Goal: Find specific page/section: Find specific page/section

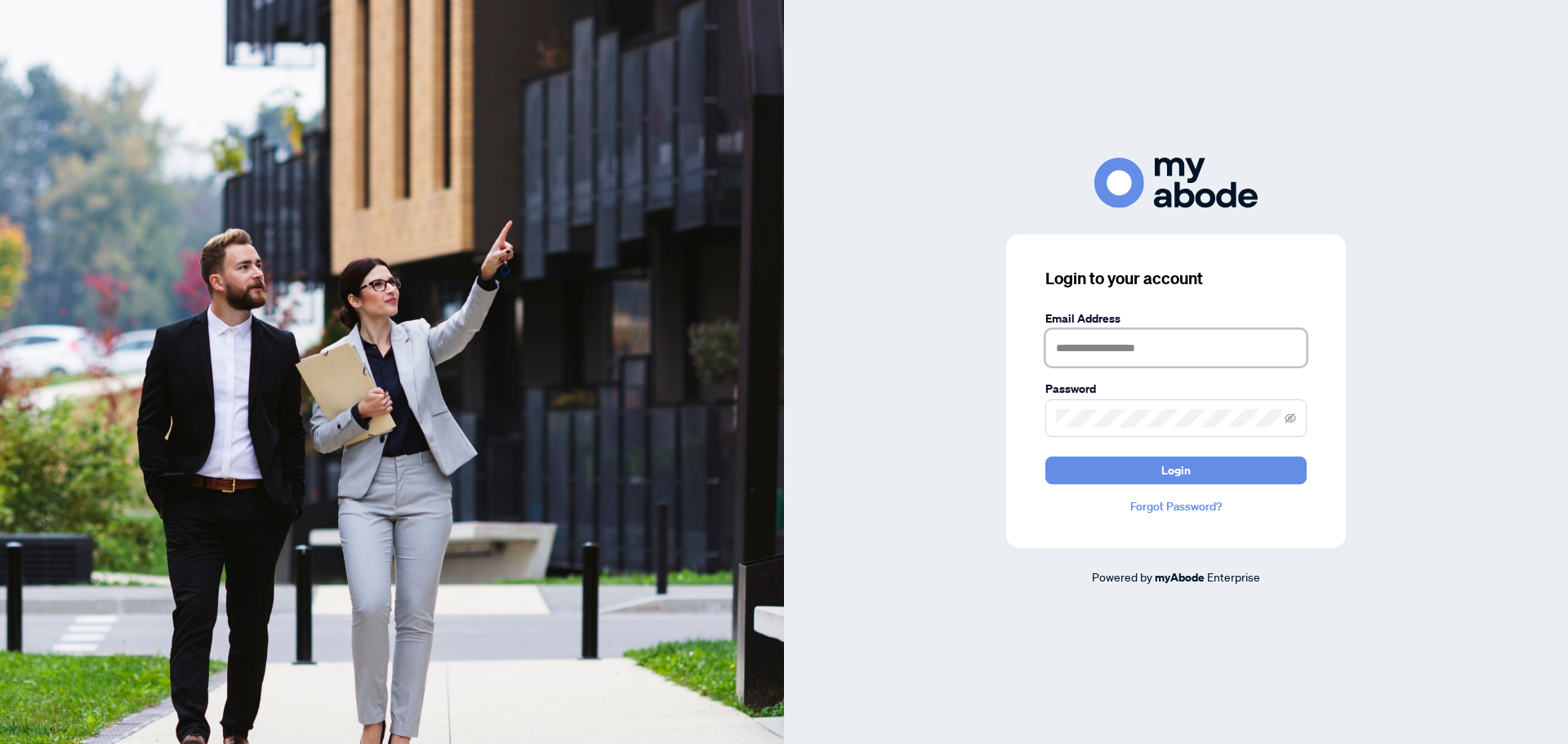
type input "**********"
click at [1157, 470] on button "Login" at bounding box center [1176, 470] width 262 height 28
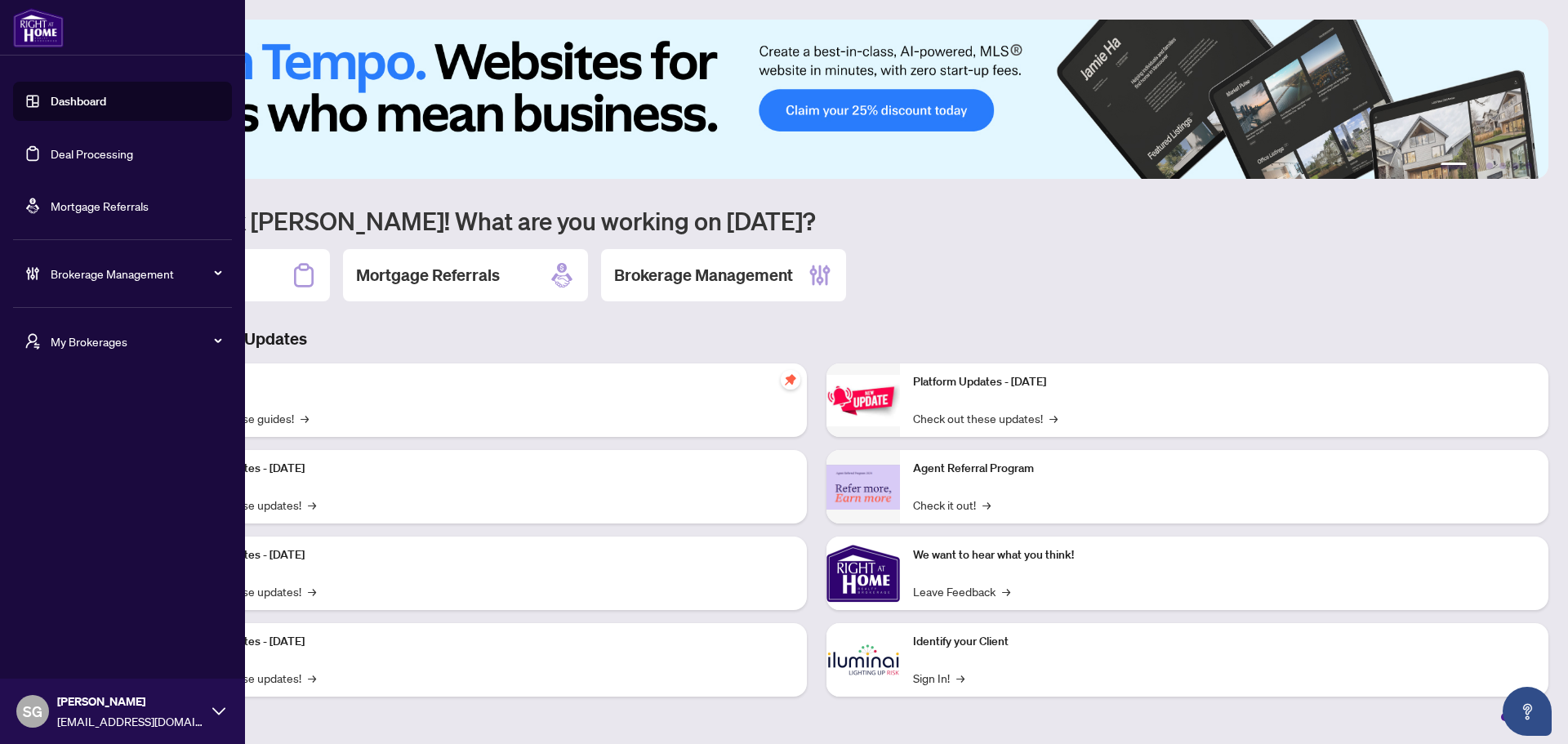
click at [93, 147] on link "Deal Processing" at bounding box center [91, 153] width 82 height 15
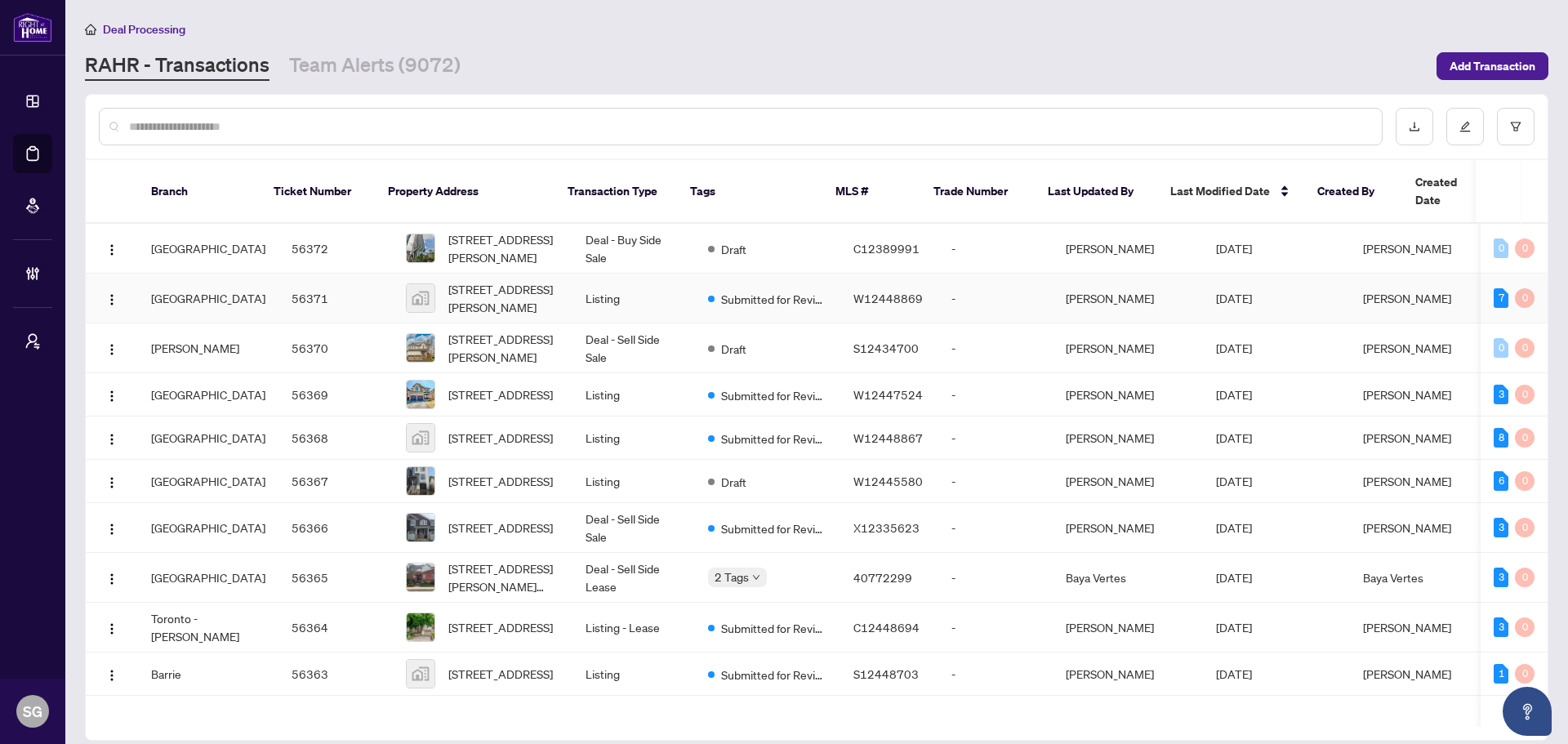
click at [204, 286] on td "Mississauga" at bounding box center [207, 297] width 141 height 49
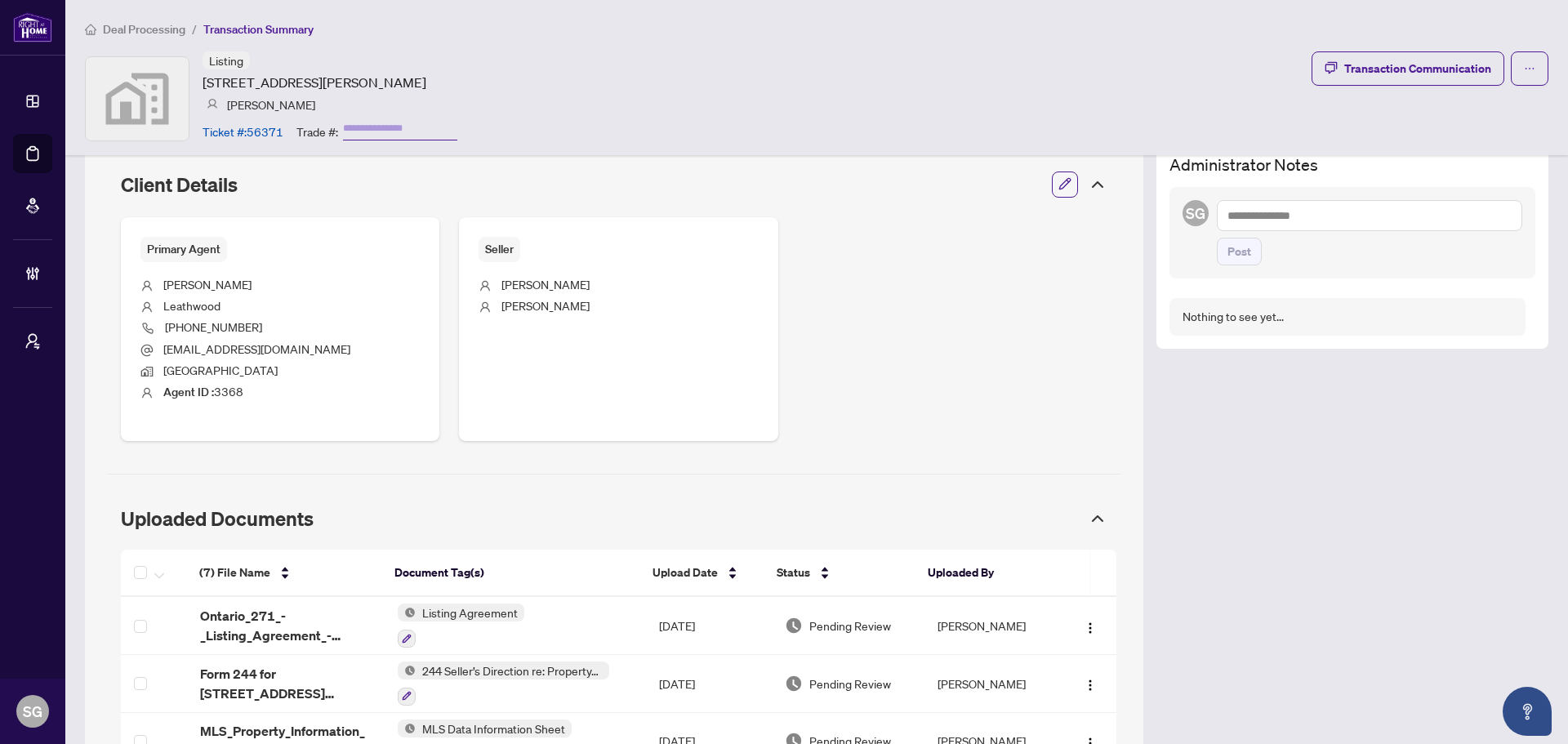
scroll to position [898, 0]
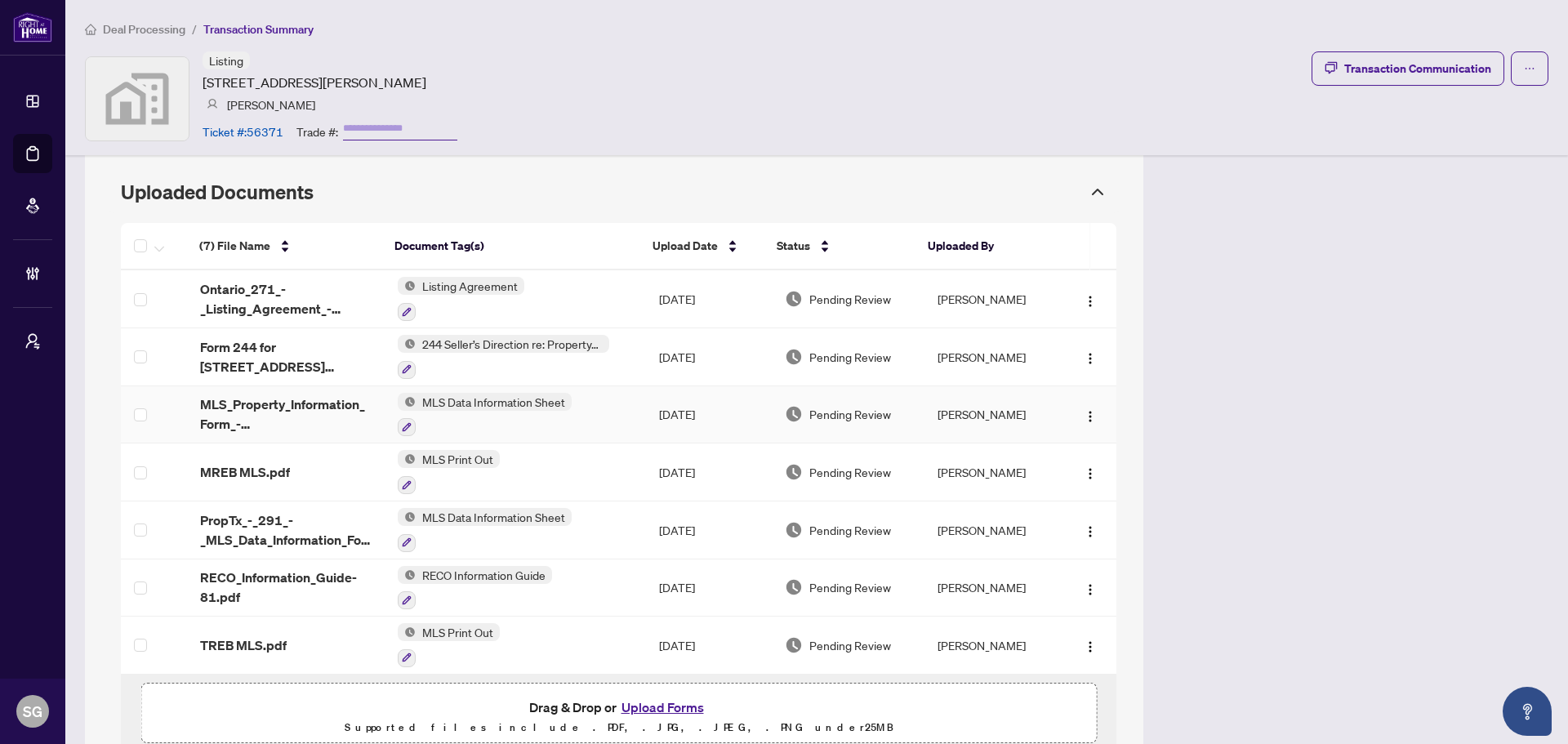
click at [300, 418] on span "MLS_Property_Information_Form_-_Residential_Sale_and_Lease_Rev_05_2024-17.pdf" at bounding box center [286, 414] width 172 height 39
